Goal: Task Accomplishment & Management: Complete application form

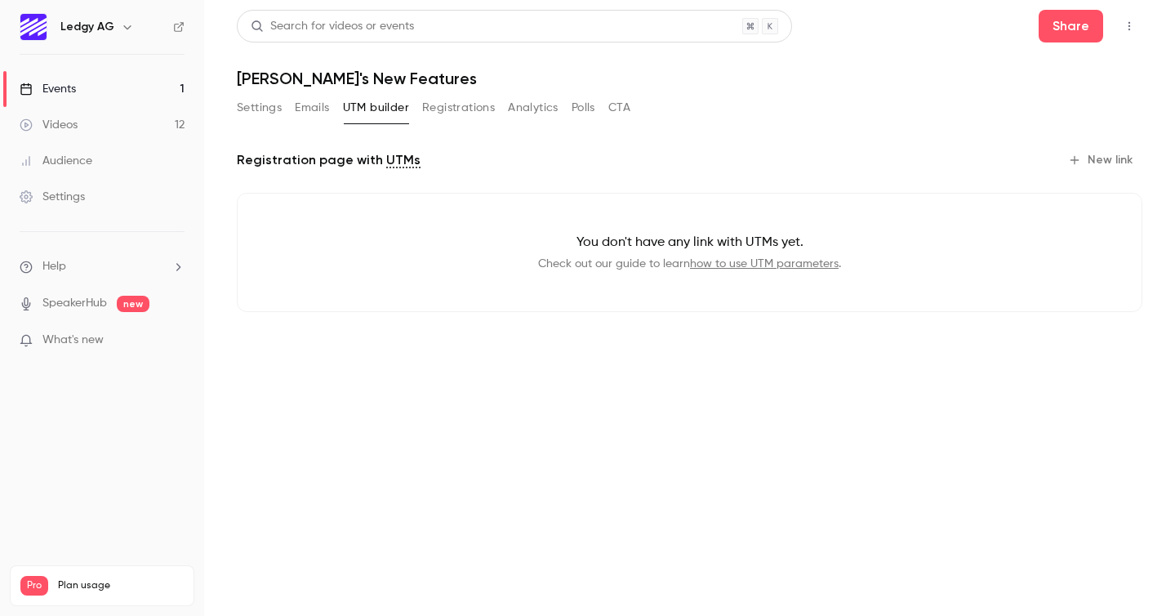
click at [110, 87] on link "Events 1" at bounding box center [102, 89] width 204 height 36
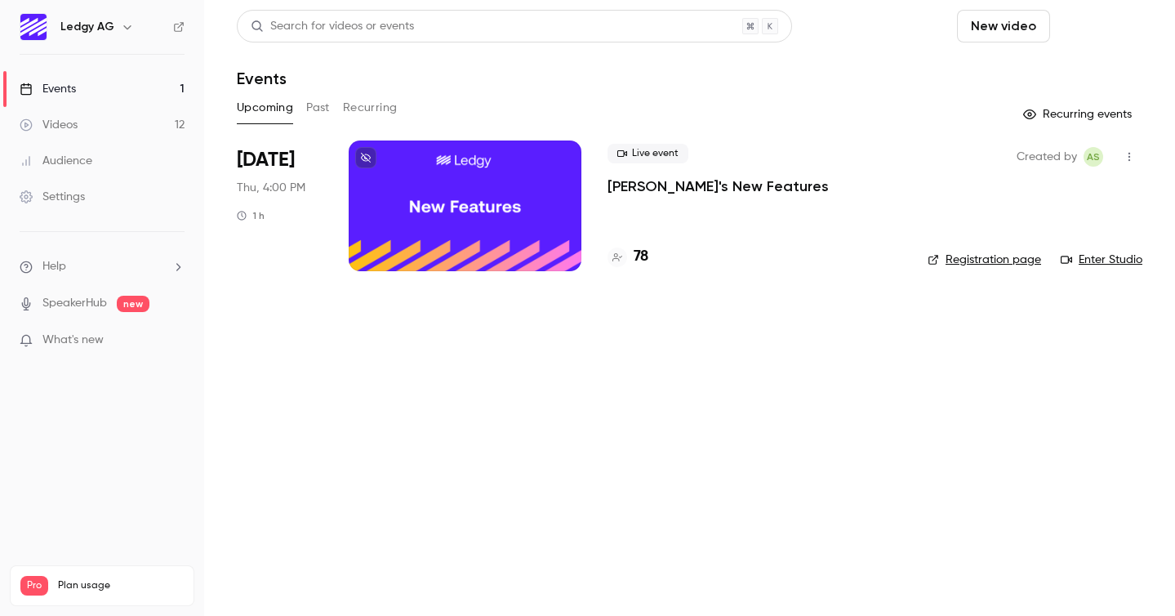
click at [1105, 29] on button "Schedule" at bounding box center [1100, 26] width 86 height 33
click at [1067, 71] on div "One time event" at bounding box center [1067, 71] width 124 height 16
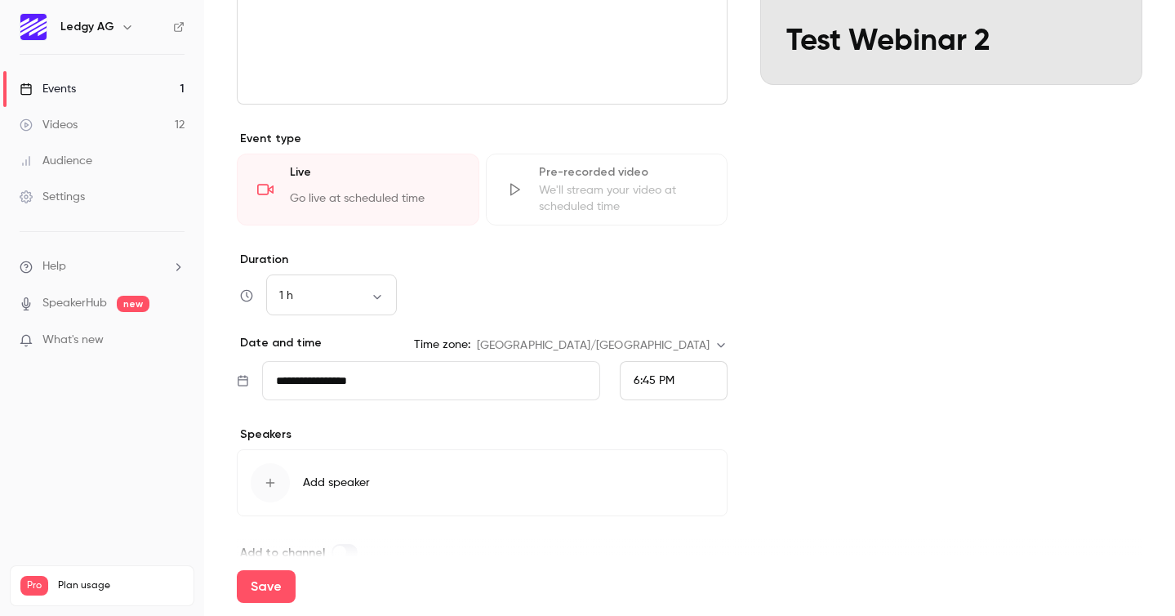
scroll to position [300, 0]
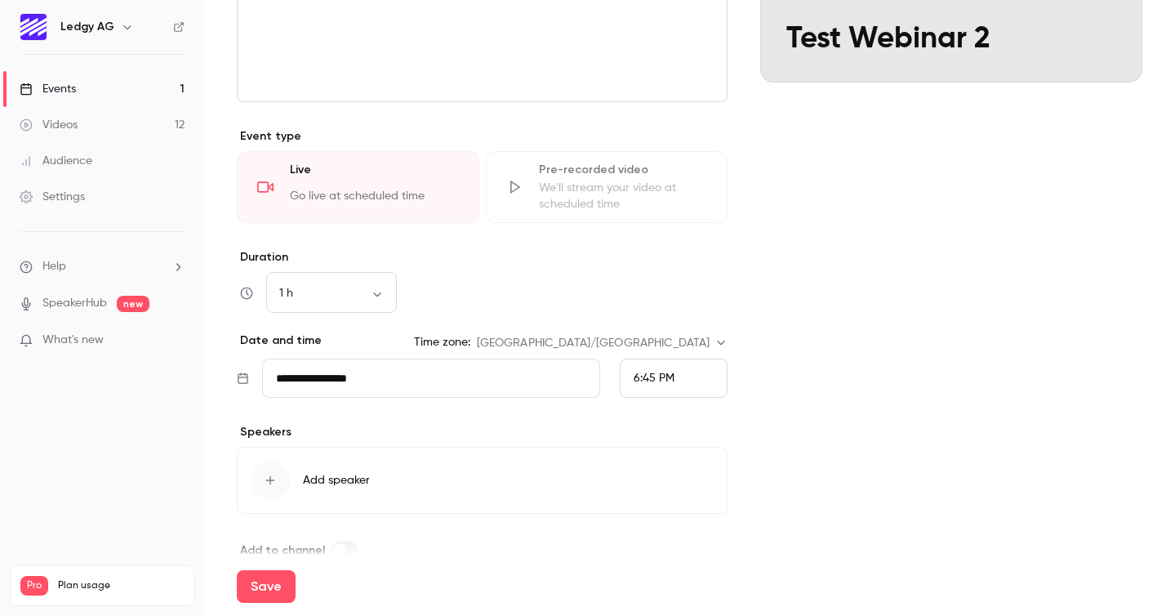
type input "**********"
click at [475, 381] on input "**********" at bounding box center [431, 378] width 338 height 39
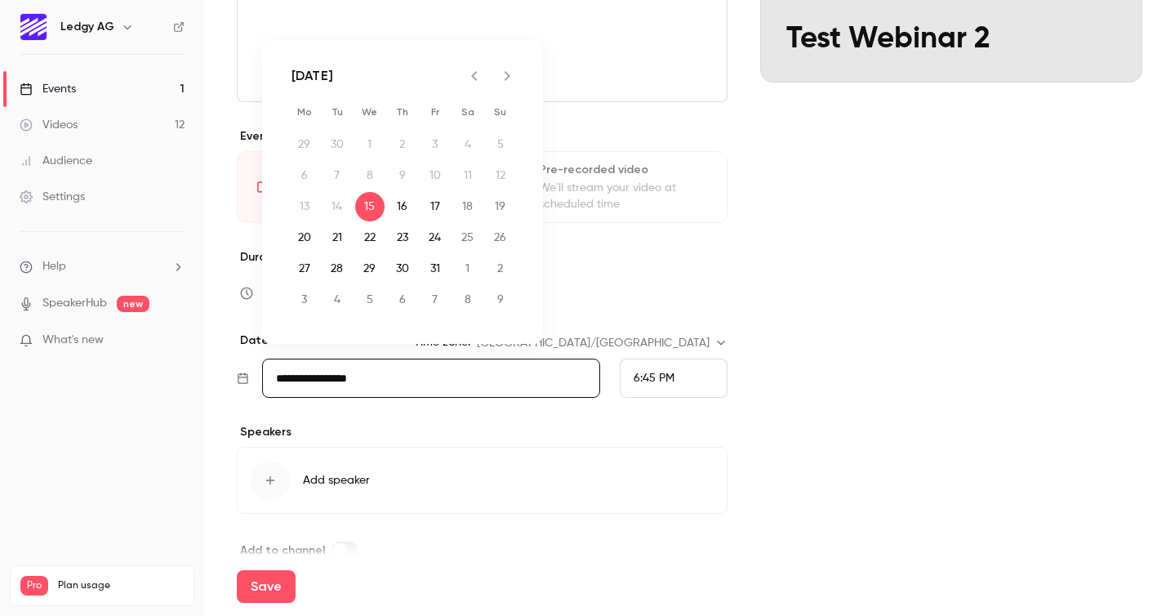
click at [653, 371] on div "6:45 PM" at bounding box center [654, 378] width 41 height 17
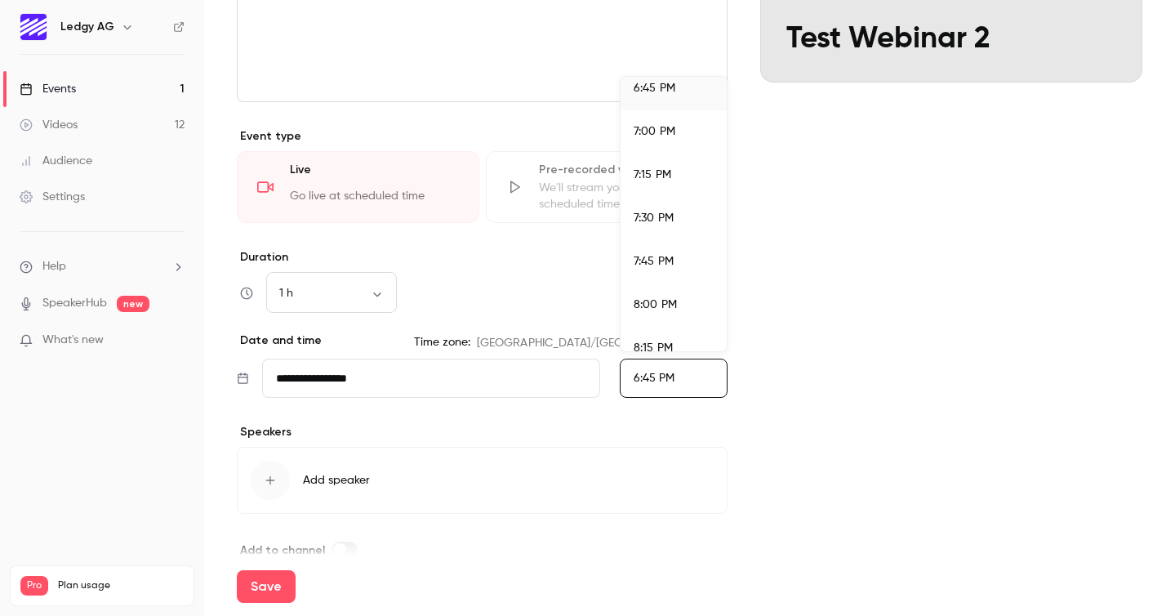
scroll to position [3287, 0]
click at [656, 265] on li "8:00 PM" at bounding box center [674, 274] width 106 height 43
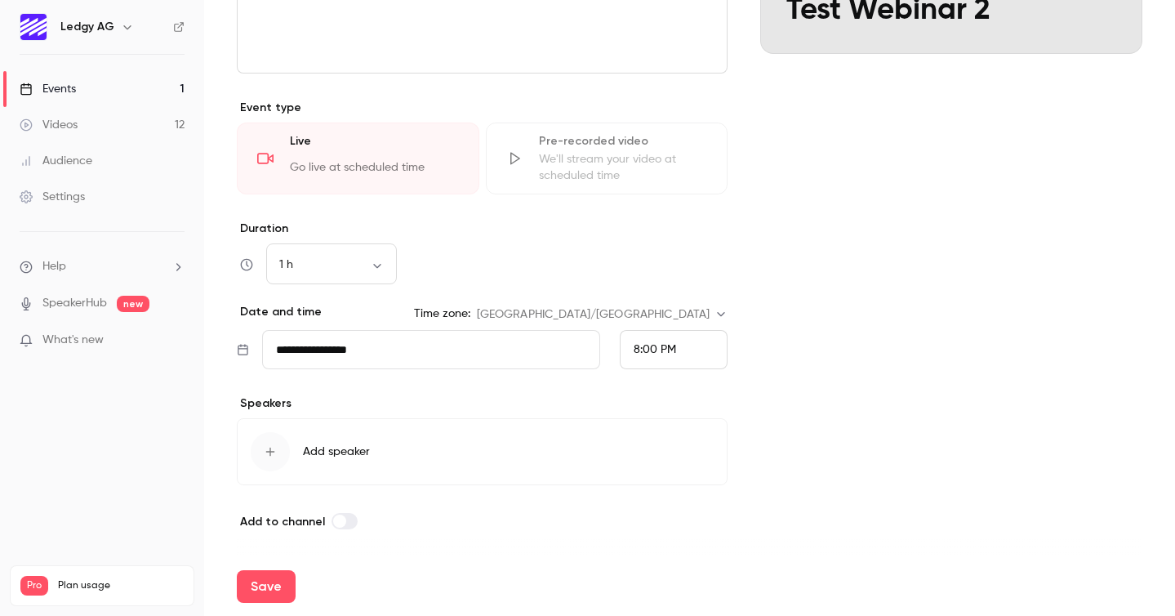
click at [259, 443] on div "button" at bounding box center [270, 451] width 39 height 39
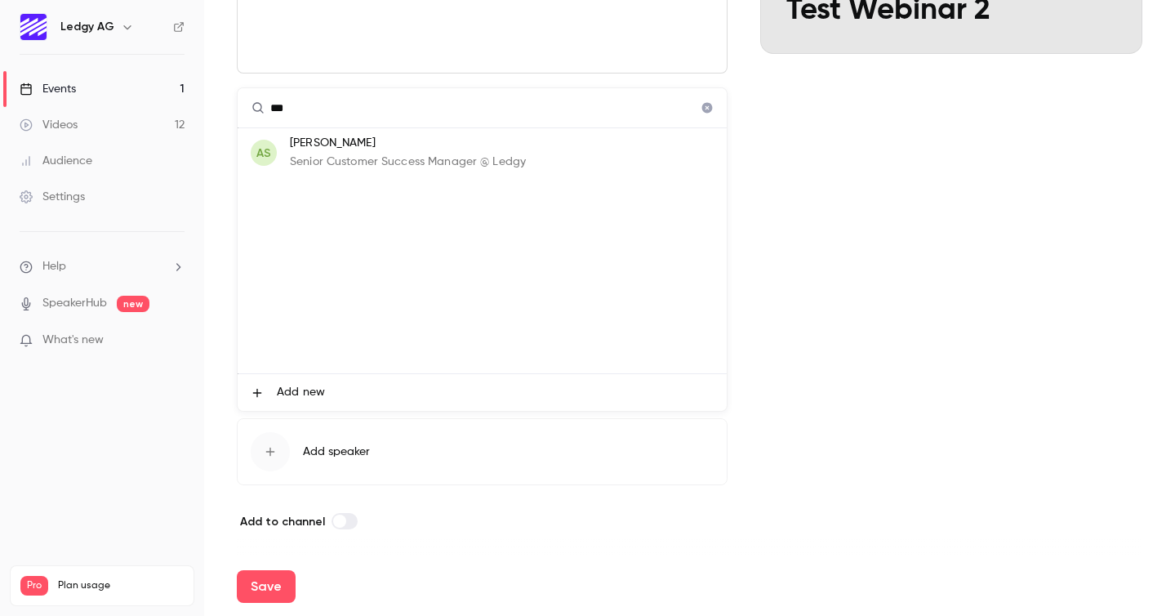
type input "***"
click at [377, 155] on p "Senior Customer Success Manager @ Ledgy" at bounding box center [408, 162] width 236 height 17
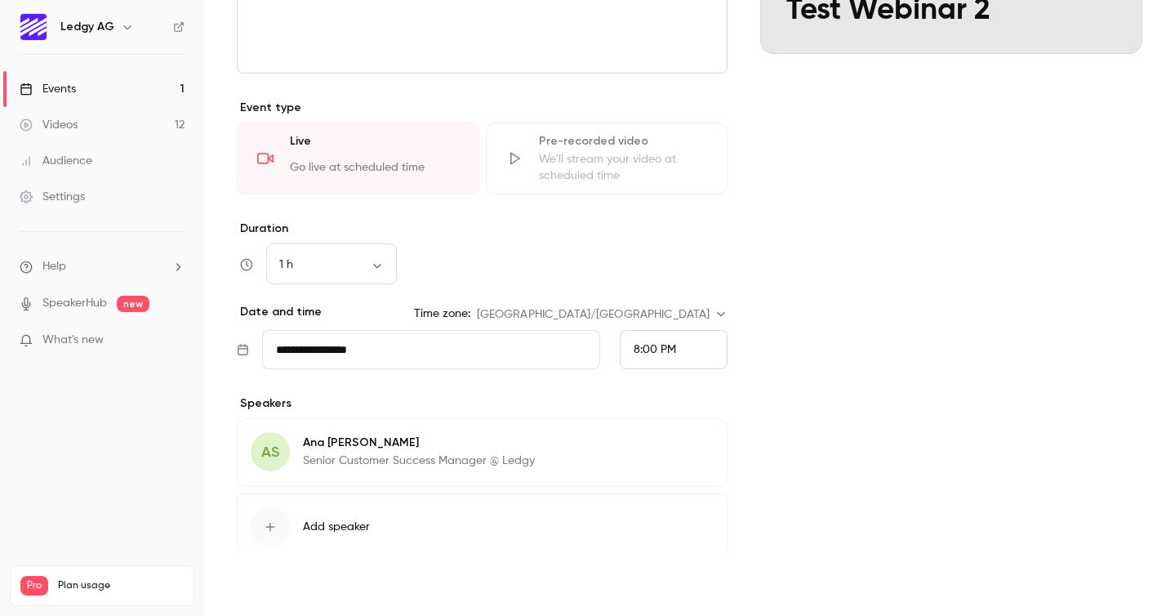
click at [258, 581] on button "Save" at bounding box center [266, 586] width 59 height 33
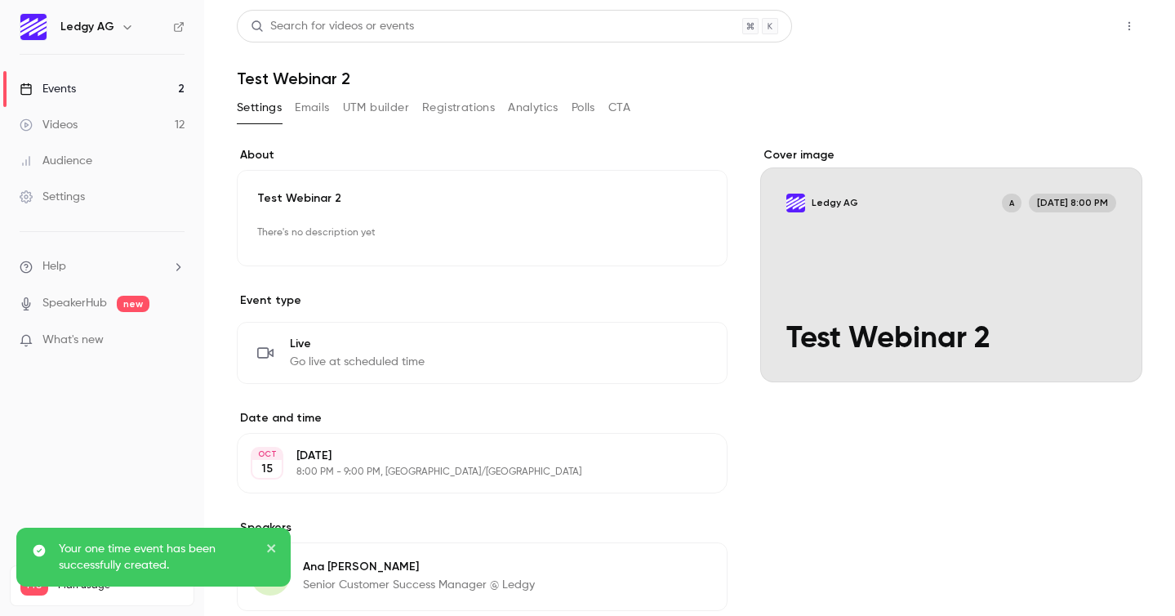
click at [1059, 36] on button "Share" at bounding box center [1071, 26] width 65 height 33
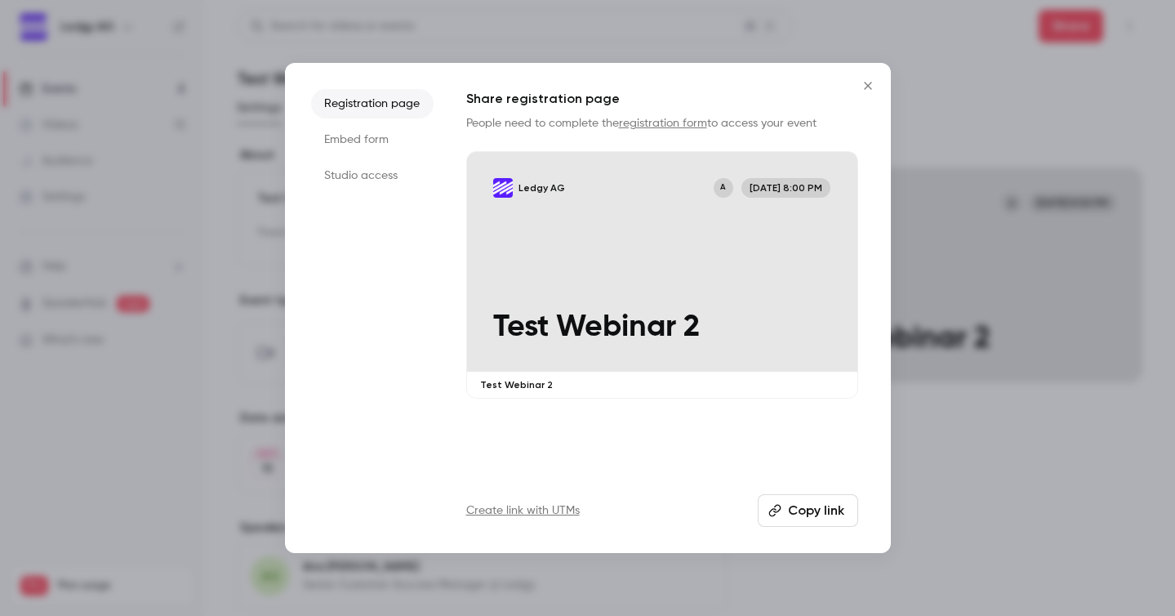
click at [824, 506] on button "Copy link" at bounding box center [808, 510] width 100 height 33
click at [872, 82] on icon "Close" at bounding box center [868, 85] width 20 height 13
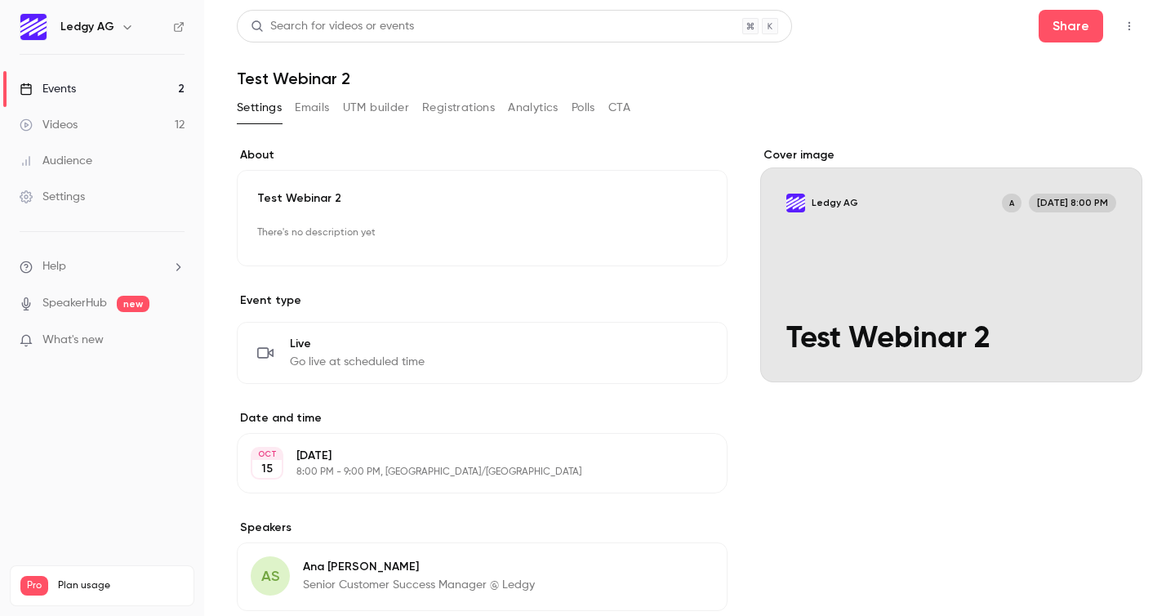
click at [1138, 27] on button "button" at bounding box center [1129, 26] width 26 height 26
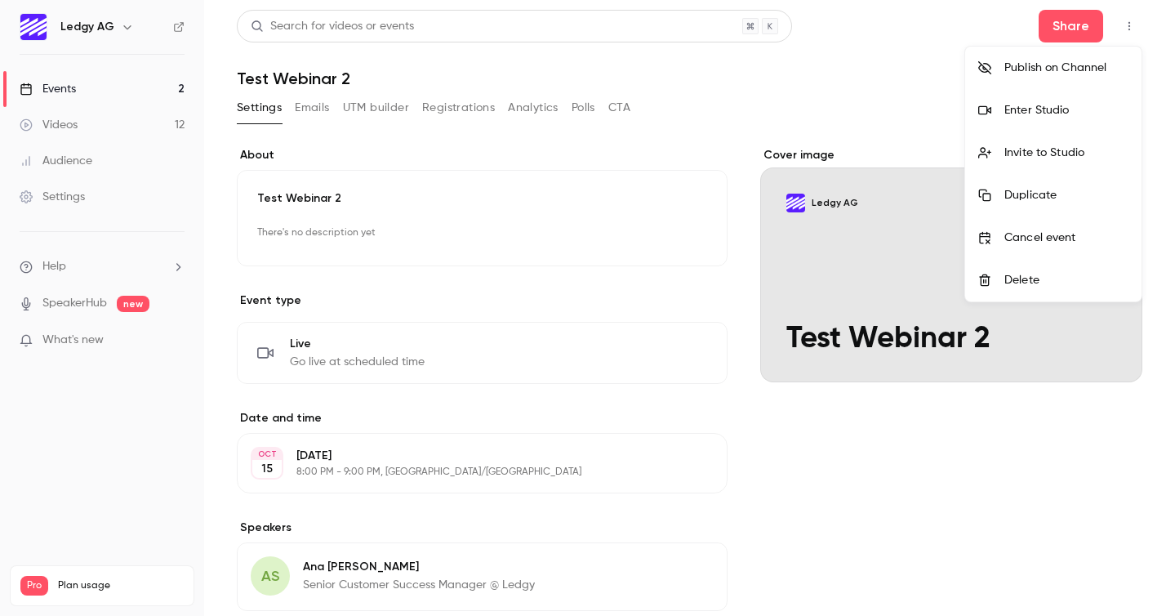
click at [1072, 98] on li "Enter Studio" at bounding box center [1053, 110] width 176 height 42
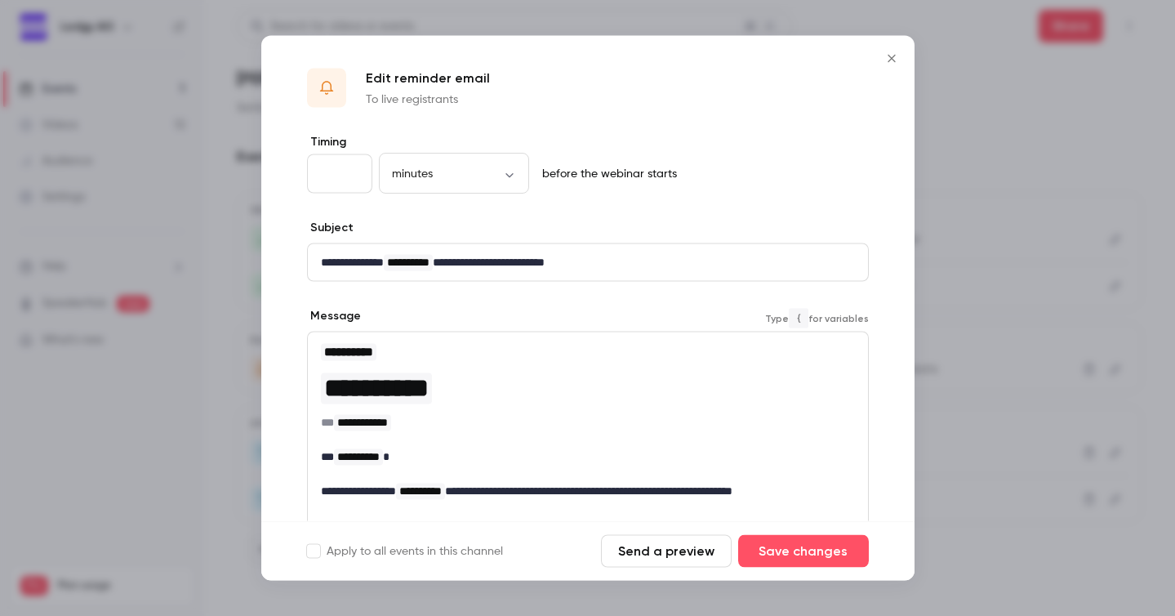
scroll to position [222, 0]
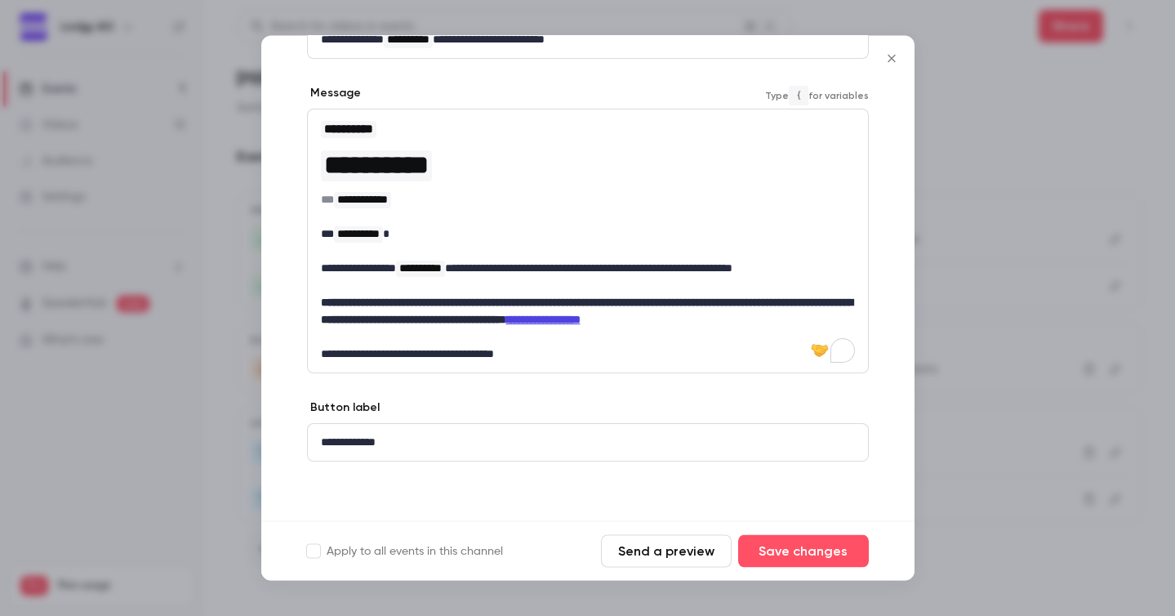
click at [889, 55] on icon "Close" at bounding box center [892, 58] width 20 height 13
